Goal: Find specific page/section: Find specific page/section

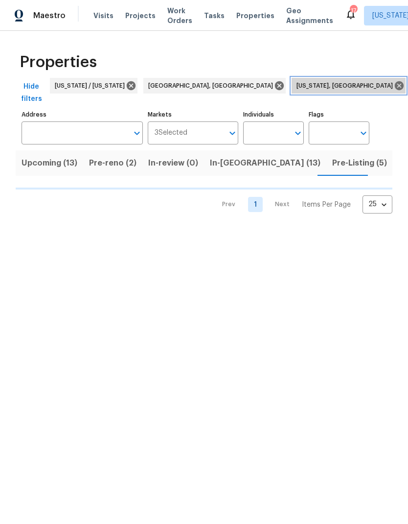
click at [394, 87] on icon at bounding box center [399, 85] width 11 height 11
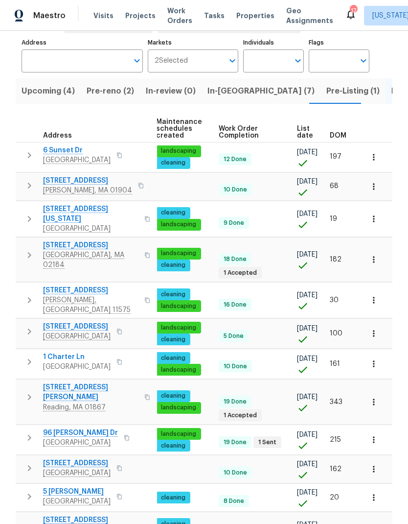
scroll to position [0, 143]
click at [343, 134] on span "DOM" at bounding box center [338, 135] width 17 height 7
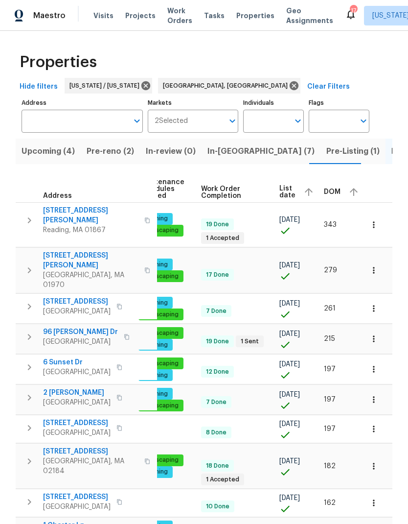
scroll to position [0, 160]
click at [349, 192] on icon "button" at bounding box center [355, 192] width 12 height 12
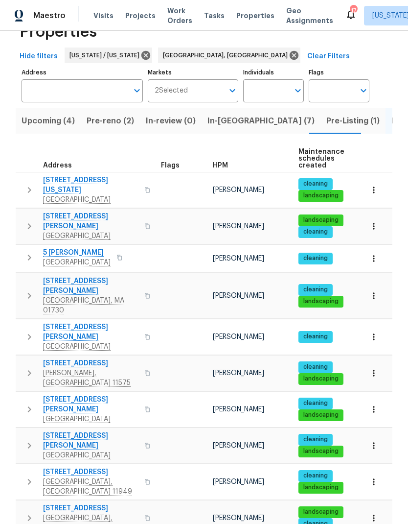
scroll to position [17, 0]
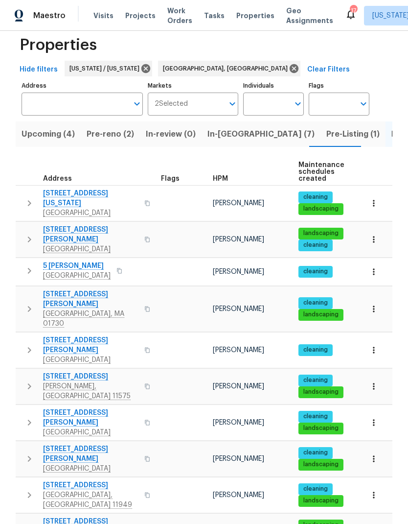
click at [227, 131] on span "In-reno (7)" at bounding box center [261, 134] width 107 height 14
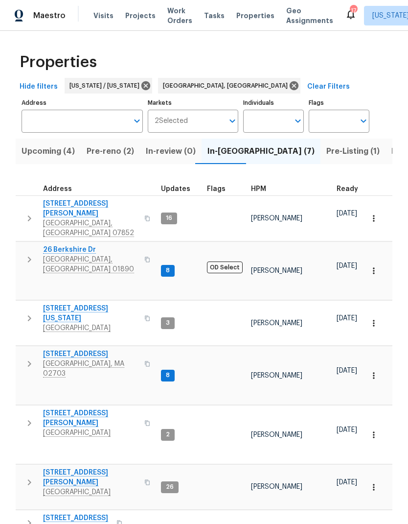
click at [144, 361] on icon "button" at bounding box center [147, 364] width 6 height 6
